Goal: Information Seeking & Learning: Learn about a topic

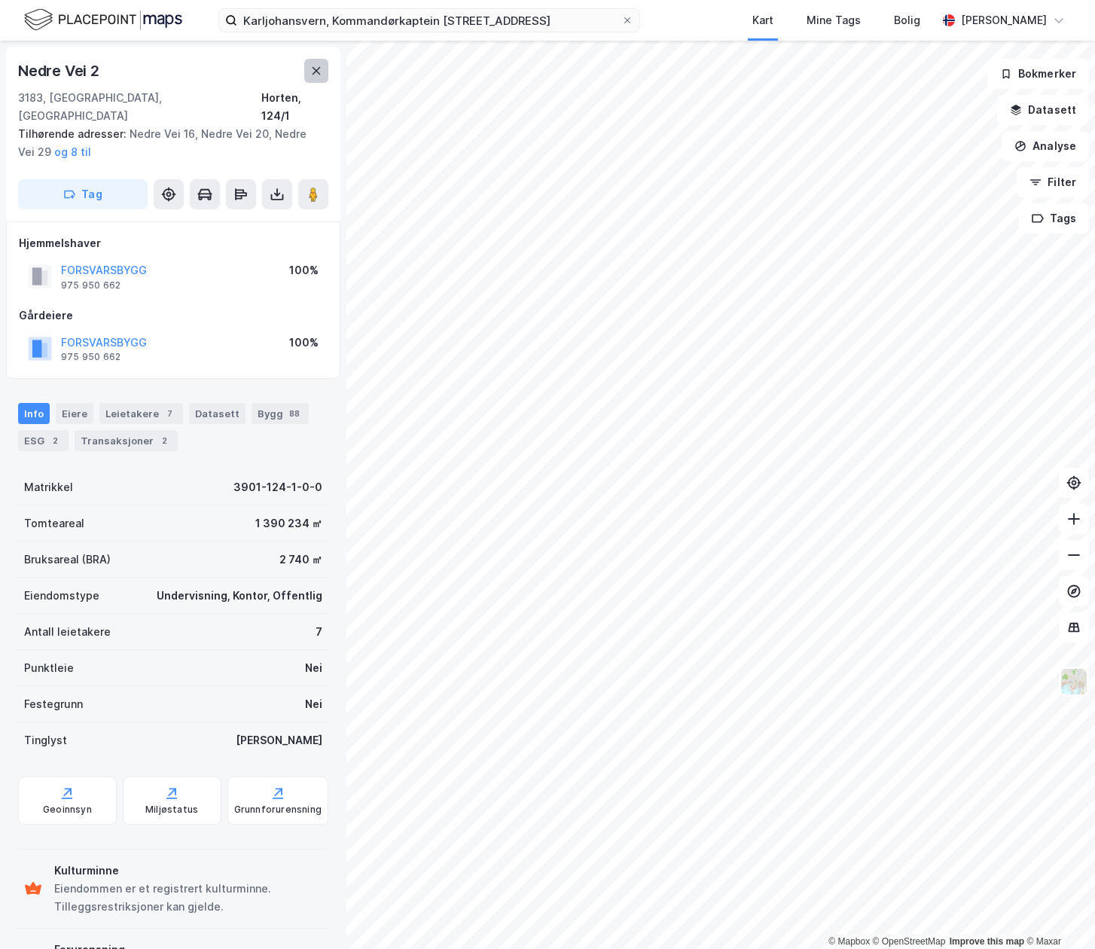
click at [317, 66] on icon at bounding box center [316, 71] width 12 height 12
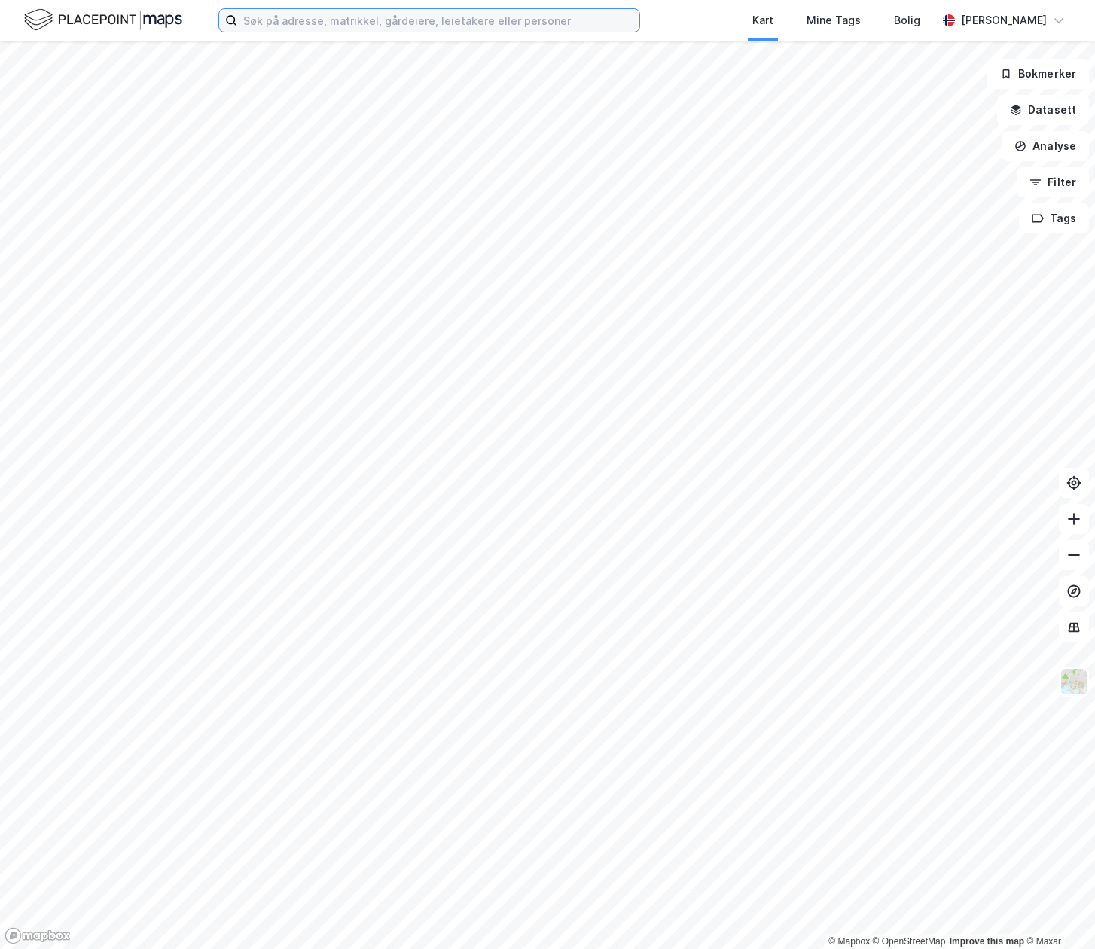
click at [600, 20] on input at bounding box center [438, 20] width 402 height 23
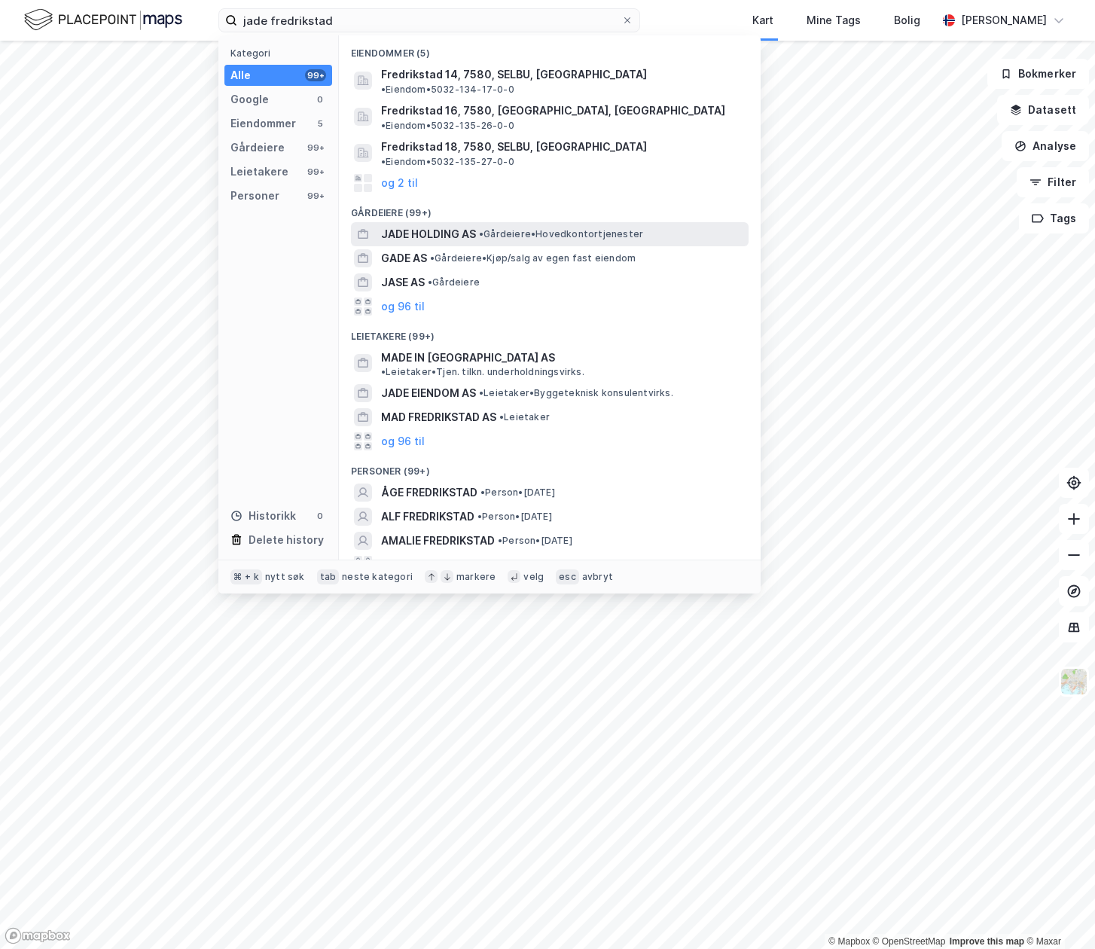
click at [502, 228] on span "• Gårdeiere • Hovedkontortjenester" at bounding box center [561, 234] width 164 height 12
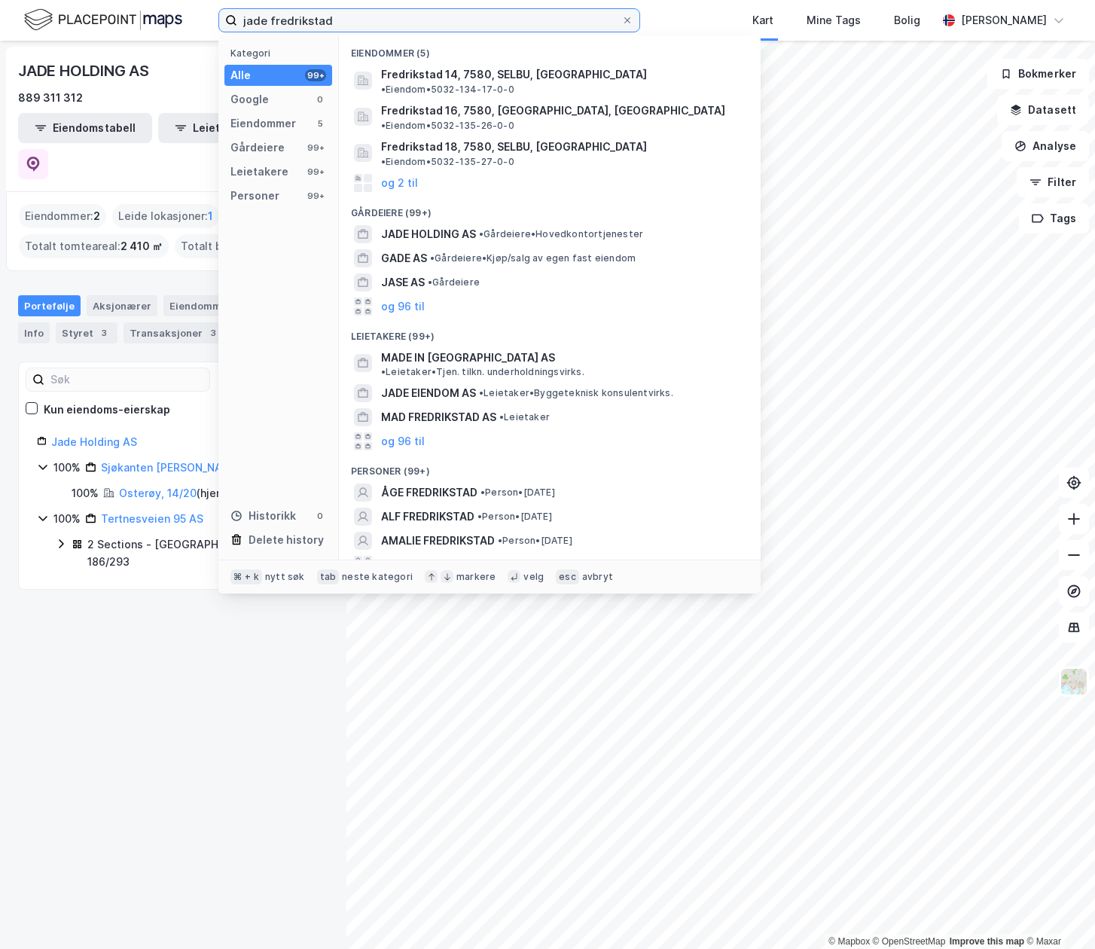
drag, startPoint x: 374, startPoint y: 18, endPoint x: 206, endPoint y: 19, distance: 168.0
click at [206, 19] on div "jade fredrikstad Kategori Alle 99+ Google 0 Eiendommer 5 Gårdeiere 99+ Leietake…" at bounding box center [547, 20] width 1095 height 41
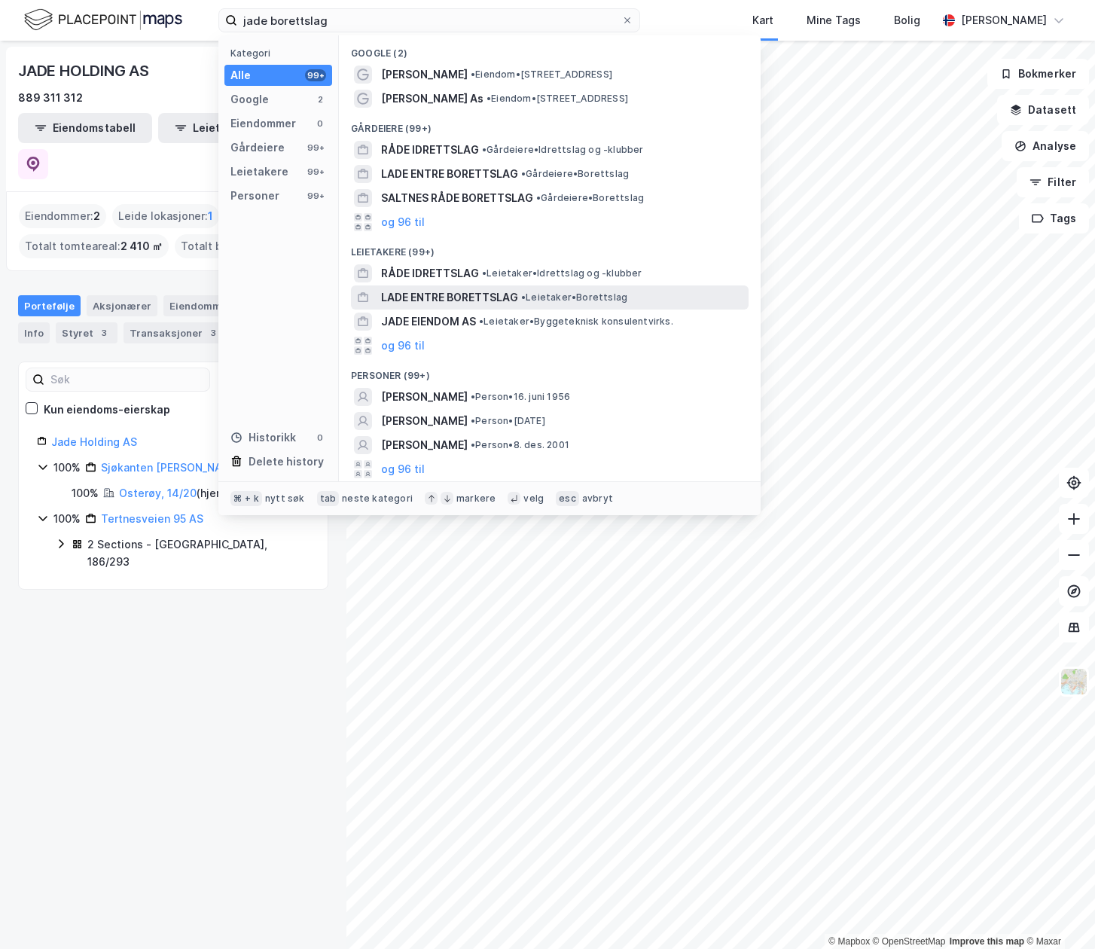
click at [526, 301] on span "•" at bounding box center [523, 297] width 5 height 11
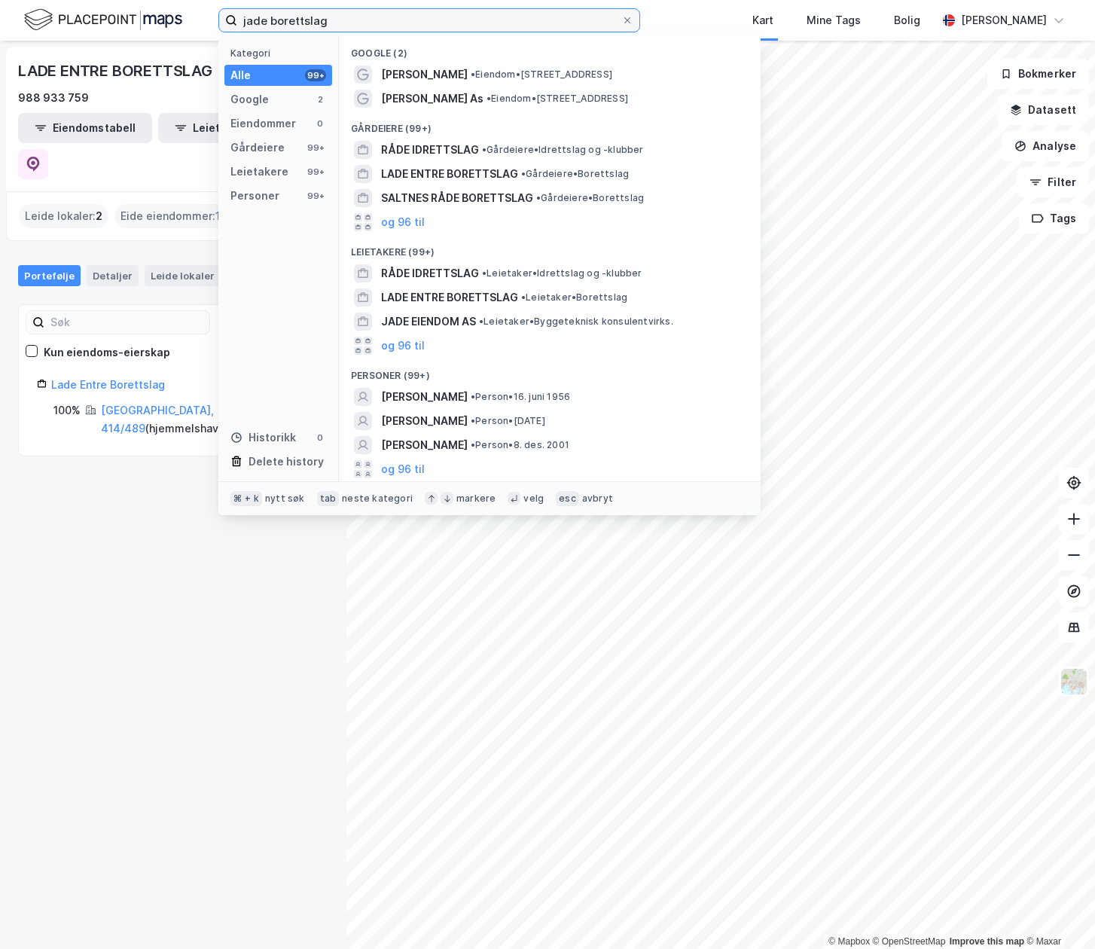
drag, startPoint x: 359, startPoint y: 19, endPoint x: 146, endPoint y: 13, distance: 212.5
click at [146, 13] on div "jade borettslag Kategori Alle 99+ Google 2 Eiendommer 0 Gårdeiere 99+ Leietaker…" at bounding box center [547, 20] width 1095 height 41
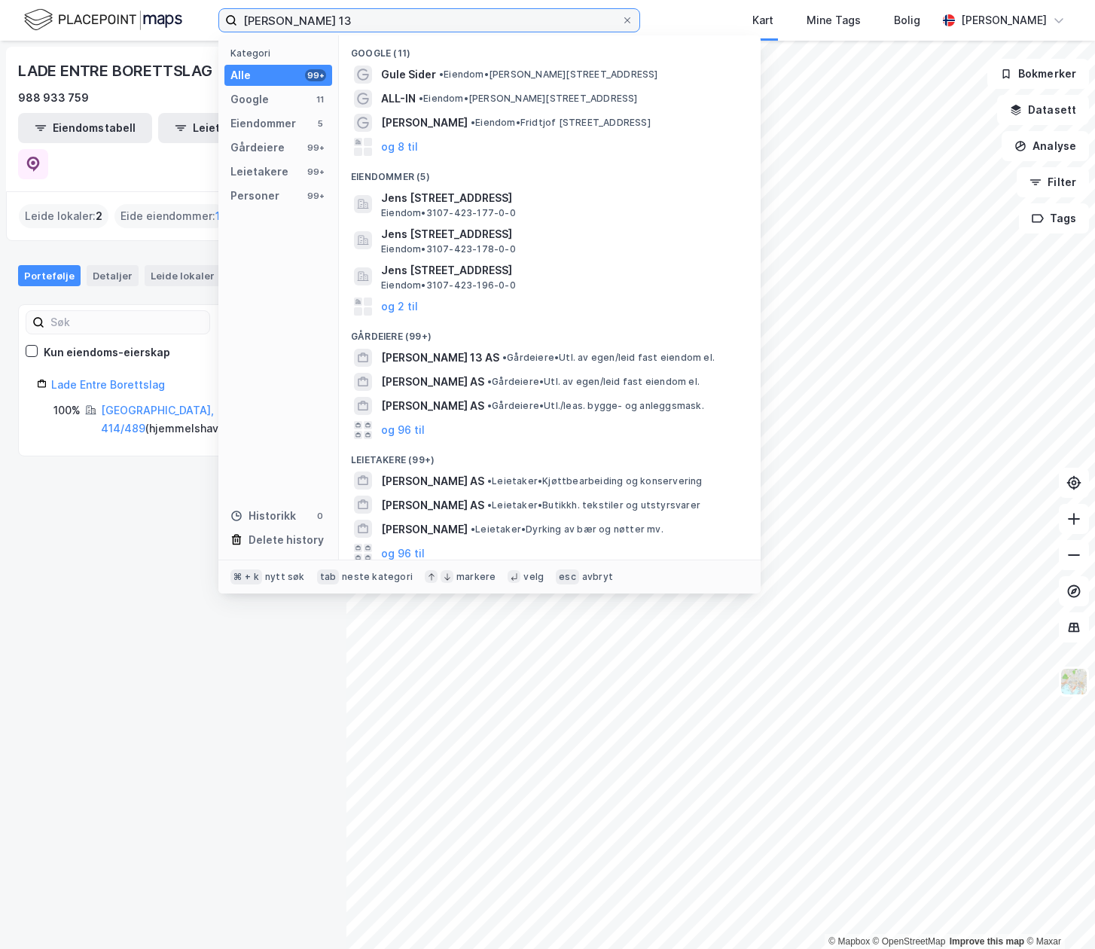
drag, startPoint x: 342, startPoint y: 20, endPoint x: 406, endPoint y: 2, distance: 66.7
click at [342, 20] on input "[PERSON_NAME] 13" at bounding box center [429, 20] width 384 height 23
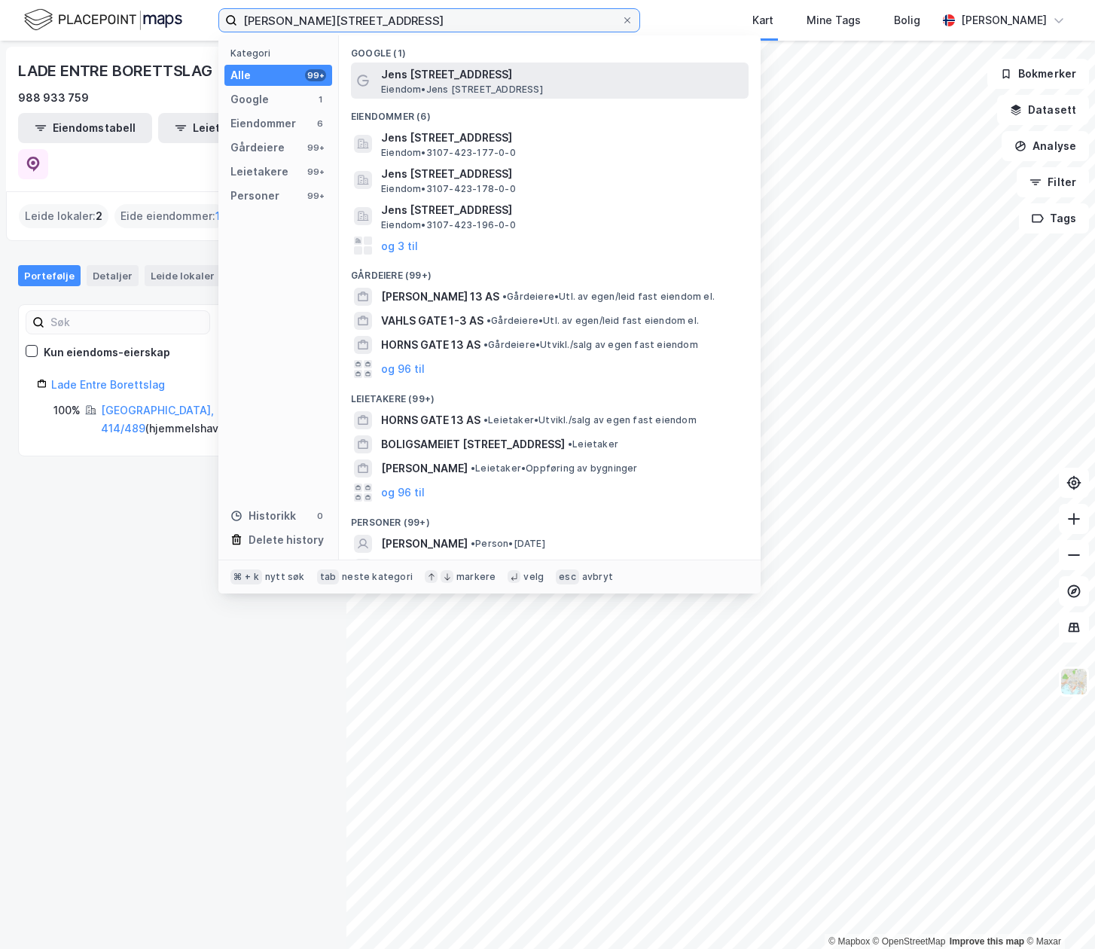
type input "[PERSON_NAME][STREET_ADDRESS]"
click at [543, 90] on span "Eiendom • [STREET_ADDRESS]" at bounding box center [462, 90] width 162 height 12
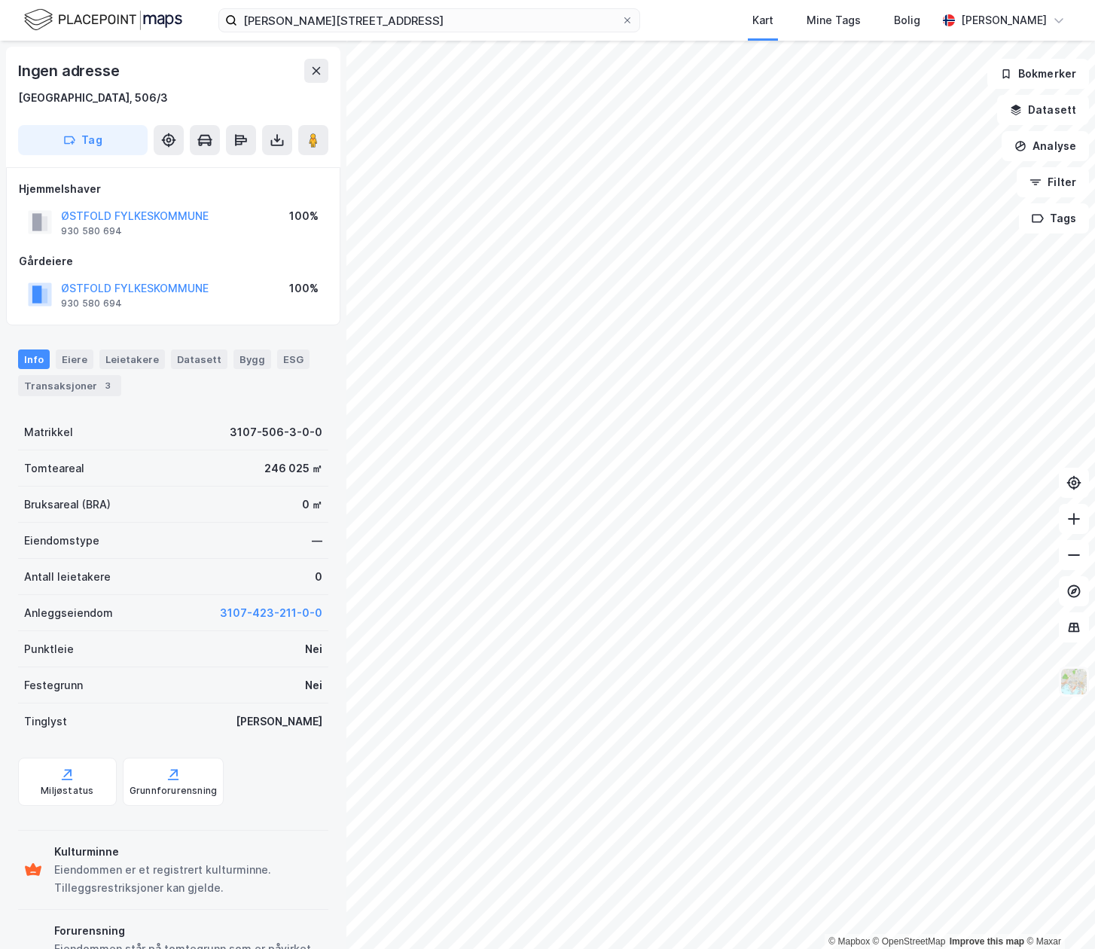
click at [1083, 670] on div "© Mapbox © OpenStreetMap Improve this map © Maxar Ingen adresse [GEOGRAPHIC_DAT…" at bounding box center [547, 495] width 1095 height 909
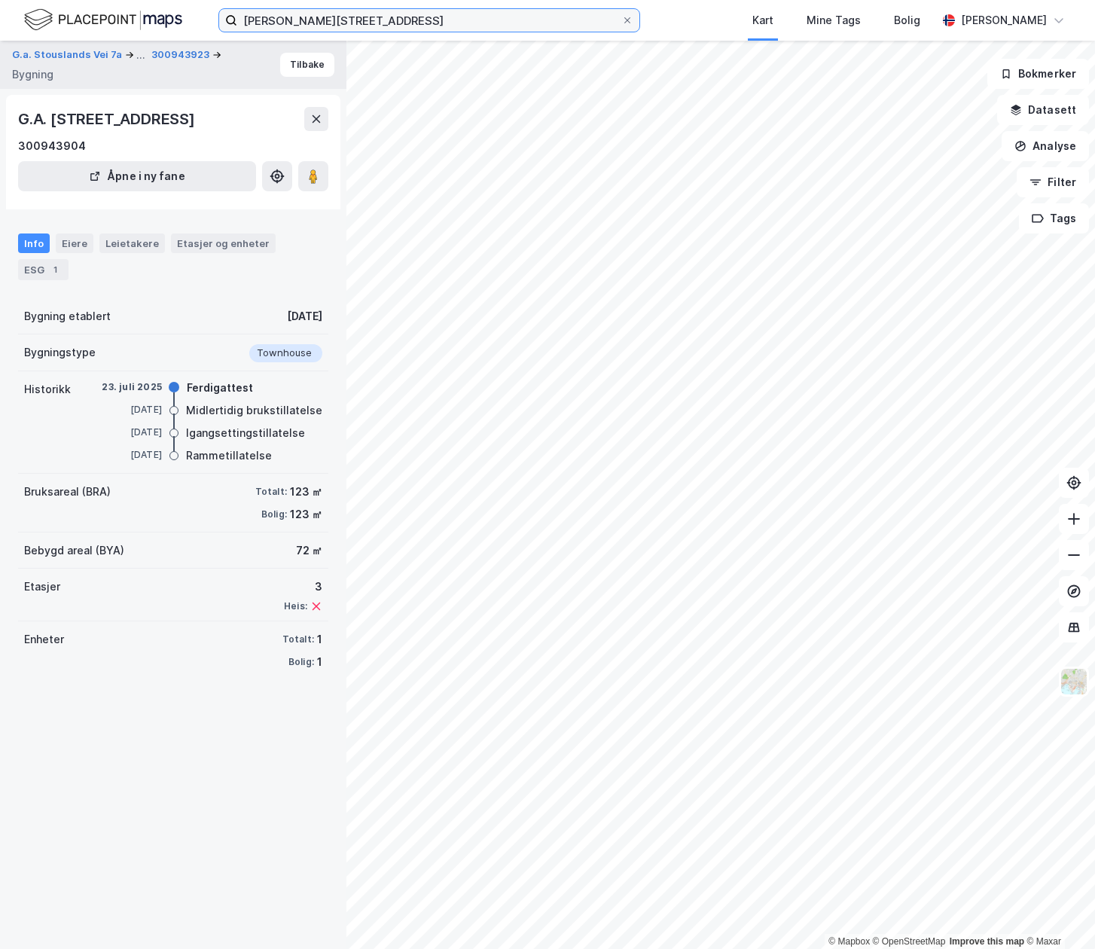
click at [445, 24] on input "[PERSON_NAME][STREET_ADDRESS]" at bounding box center [429, 20] width 384 height 23
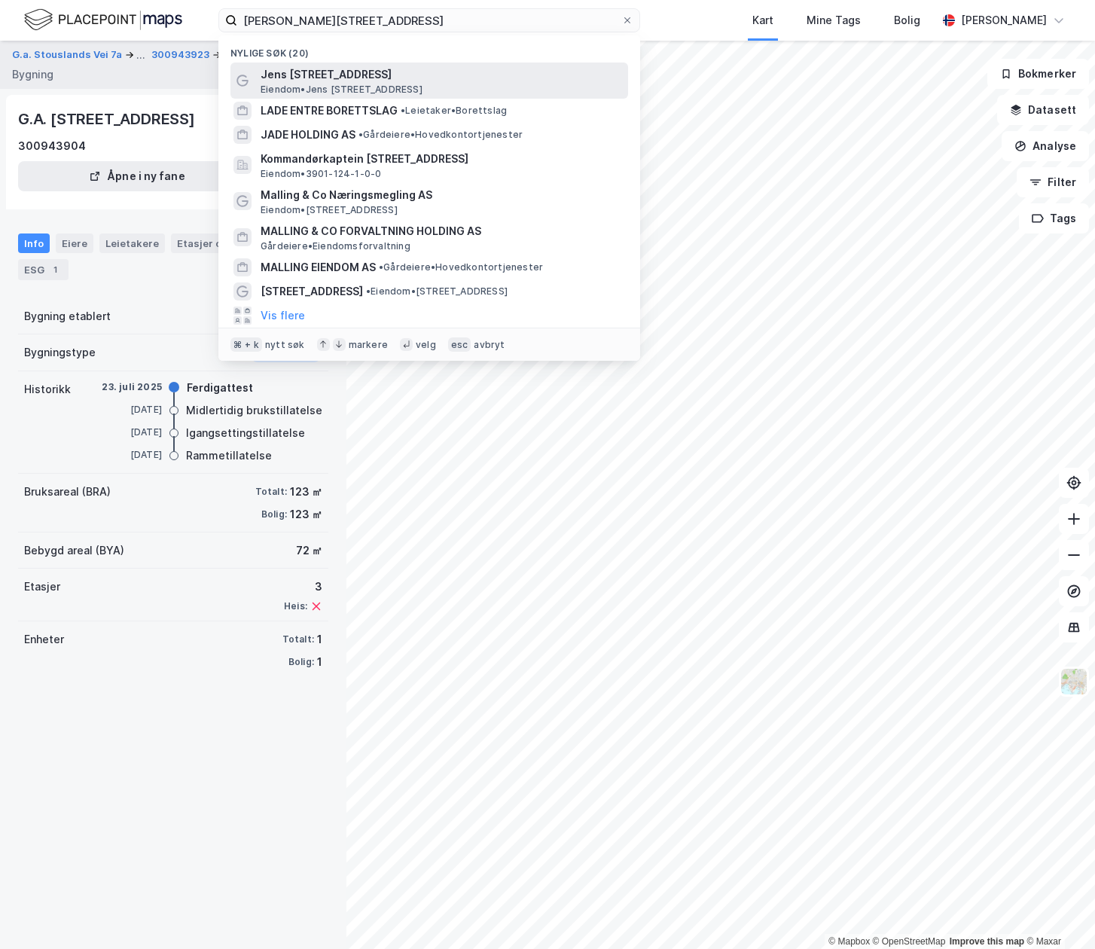
click at [423, 90] on span "Eiendom • [STREET_ADDRESS]" at bounding box center [342, 90] width 162 height 12
